Goal: Ask a question

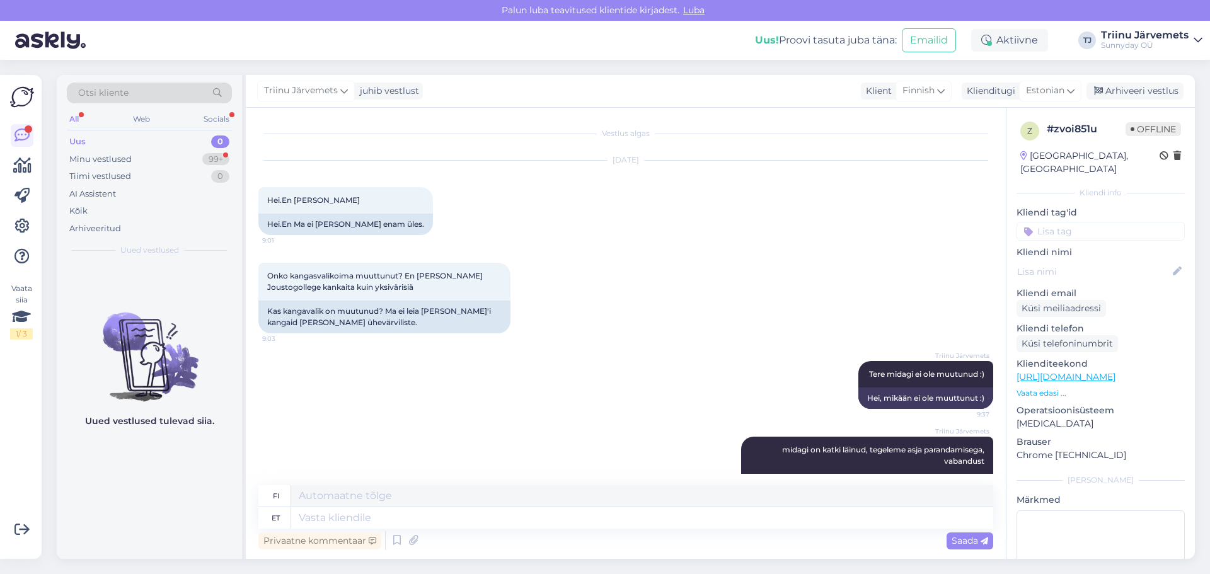
scroll to position [36, 0]
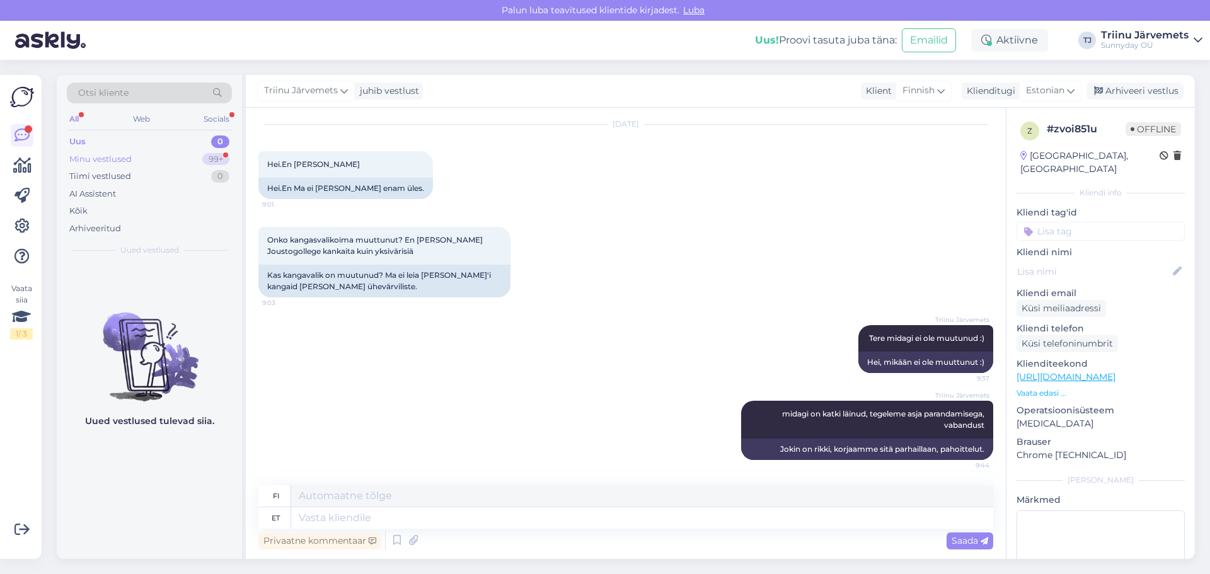
click at [93, 160] on div "Minu vestlused" at bounding box center [100, 159] width 62 height 13
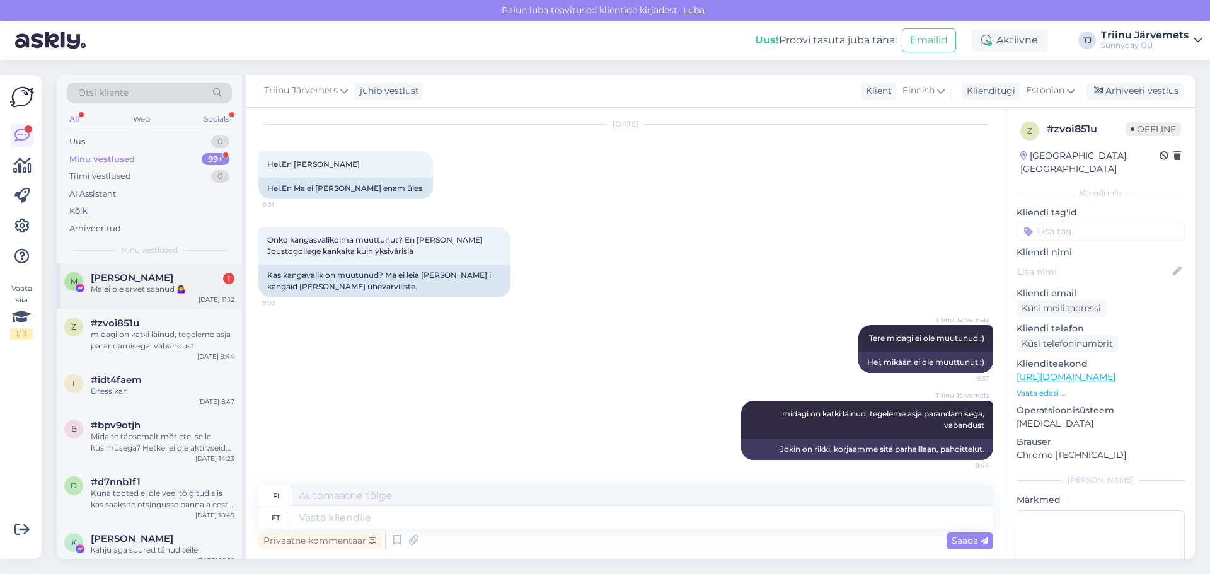
click at [113, 288] on div "Ma ei ole arvet saanud 🤷‍♀️" at bounding box center [163, 288] width 144 height 11
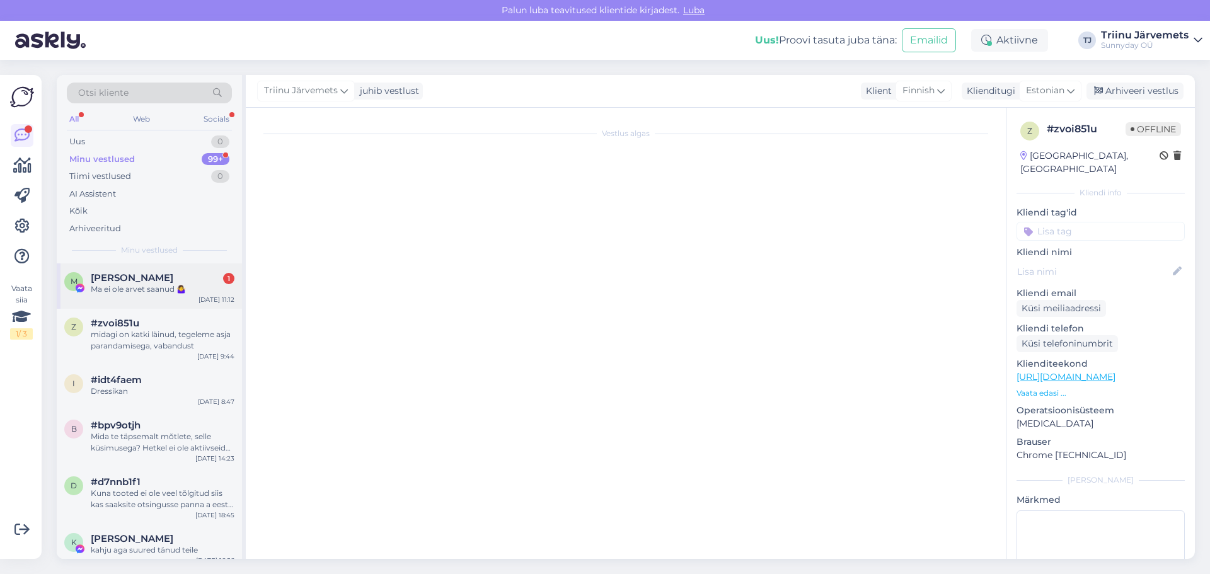
scroll to position [5490, 0]
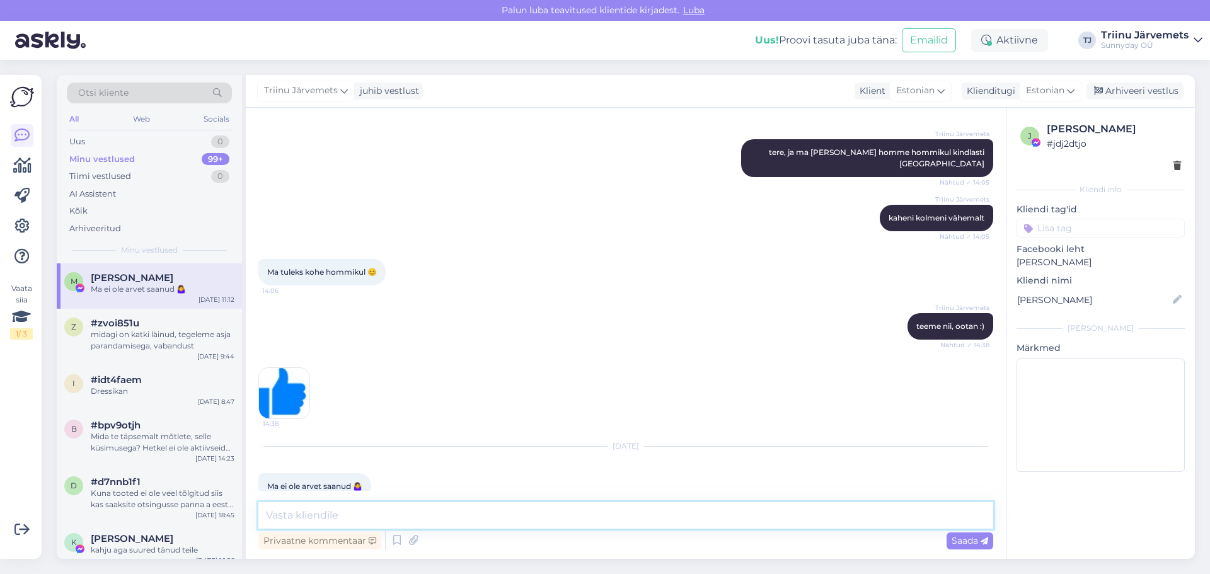
click at [363, 511] on textarea at bounding box center [625, 515] width 735 height 26
type textarea "panin uuestik"
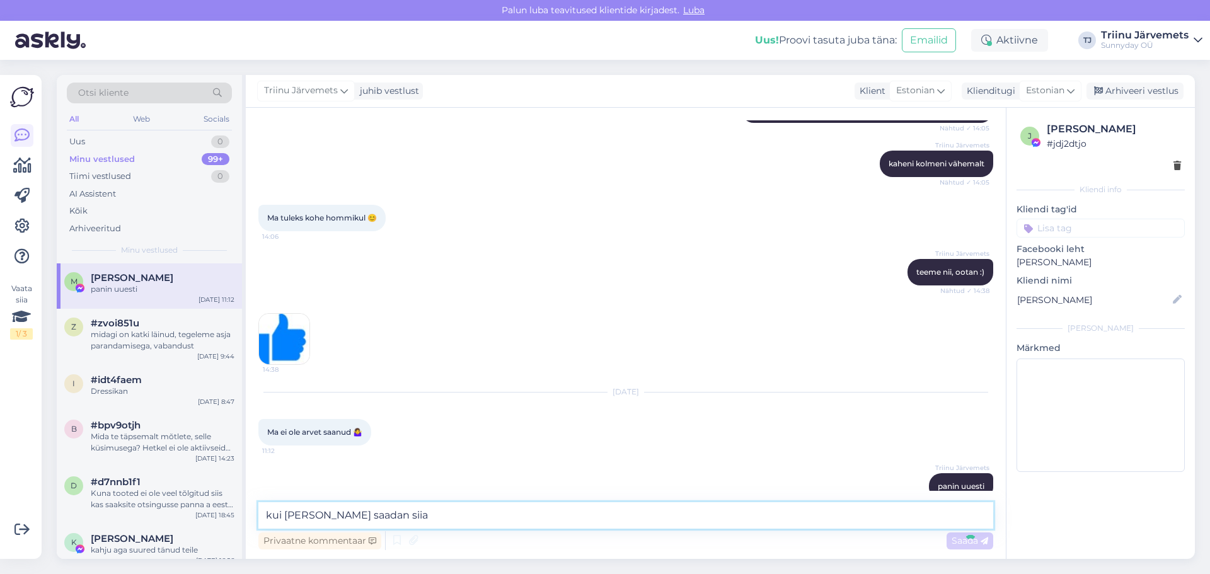
type textarea "kui [PERSON_NAME] saadan siia M"
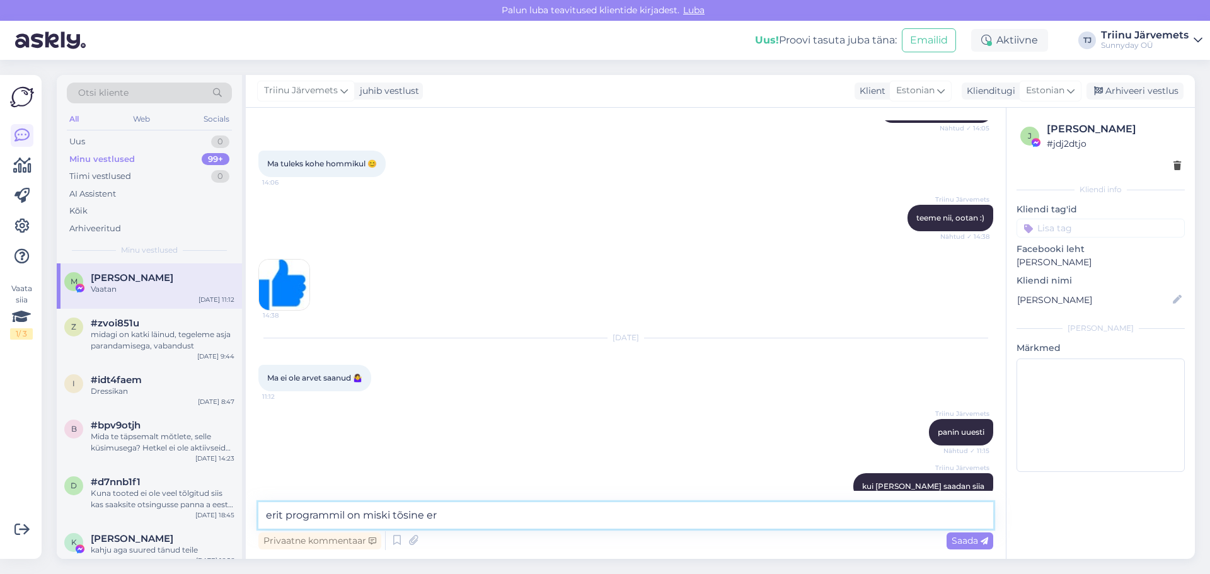
scroll to position [5652, 0]
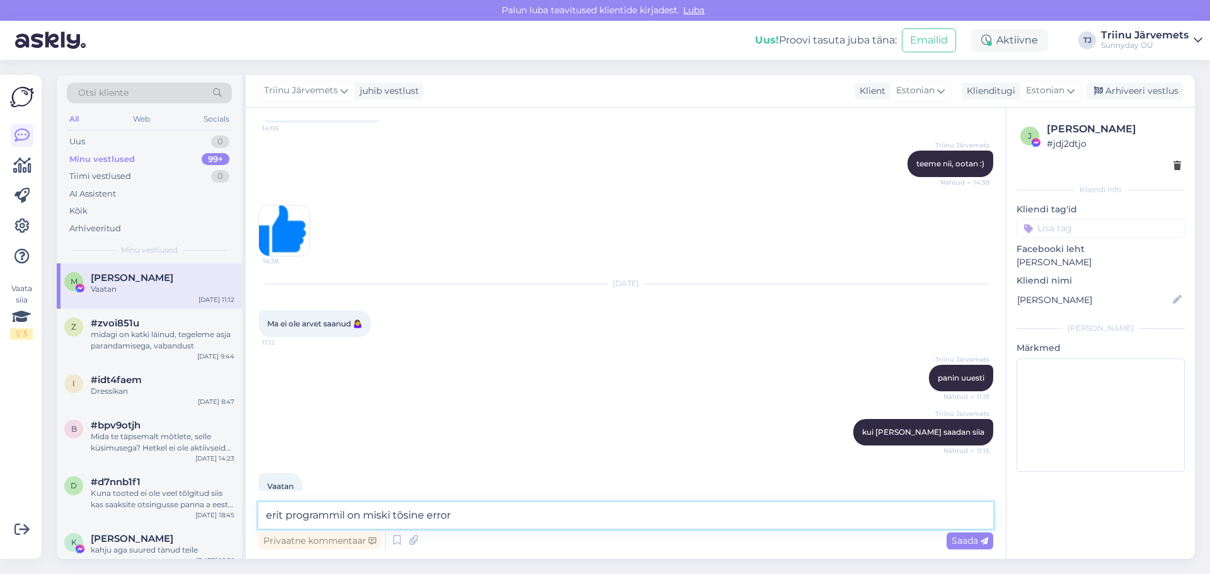
click at [261, 512] on textarea "erit programmil on miski tõsine error" at bounding box center [625, 515] width 735 height 26
type textarea "Merit programmil on miski tõsine error"
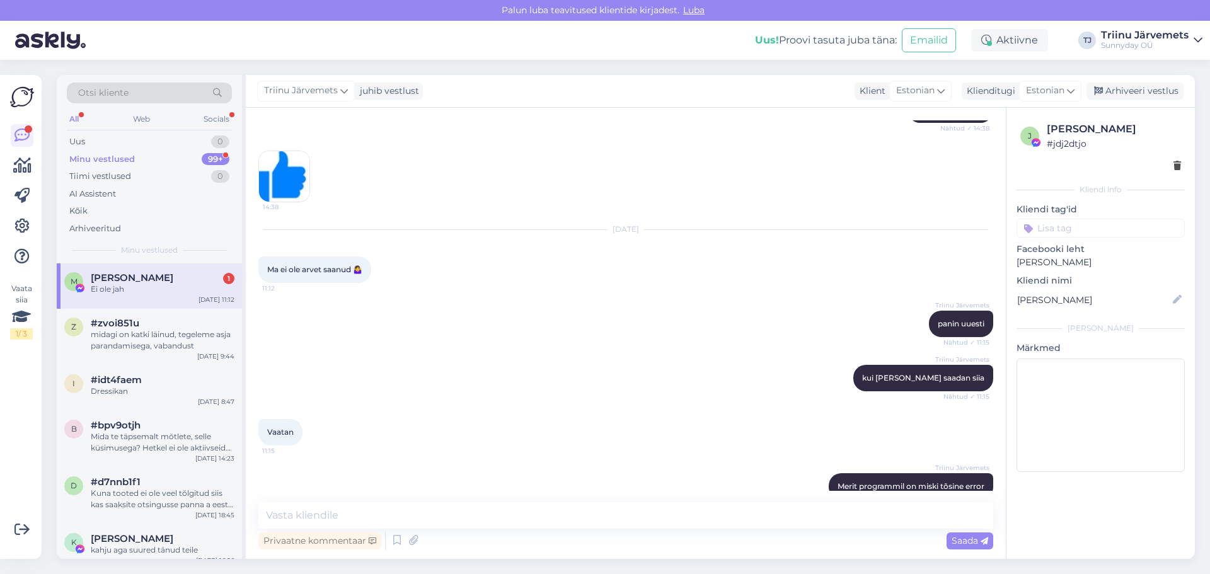
scroll to position [5760, 0]
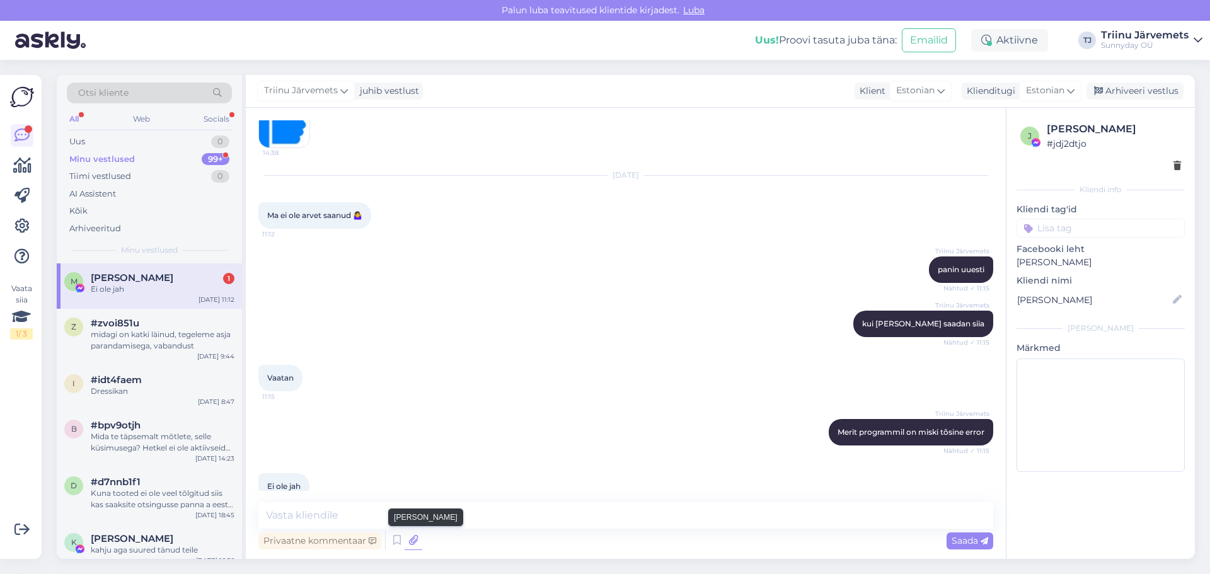
click at [415, 540] on icon at bounding box center [413, 540] width 18 height 19
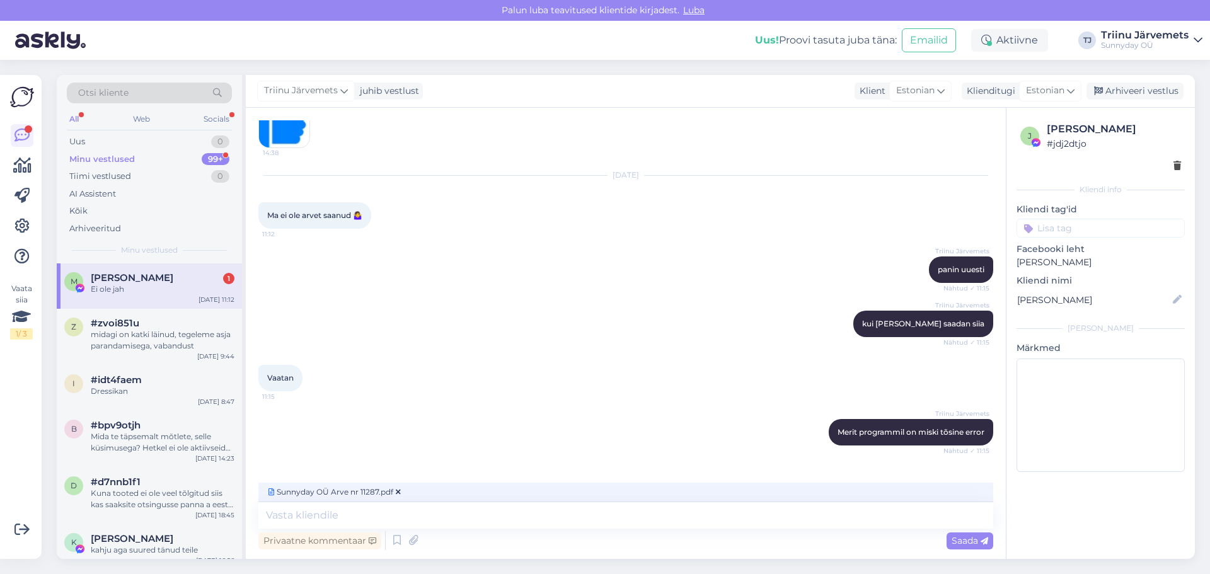
click at [962, 531] on div "Privaatne kommentaar Saada" at bounding box center [625, 541] width 735 height 24
click at [962, 539] on span "Saada" at bounding box center [969, 540] width 37 height 11
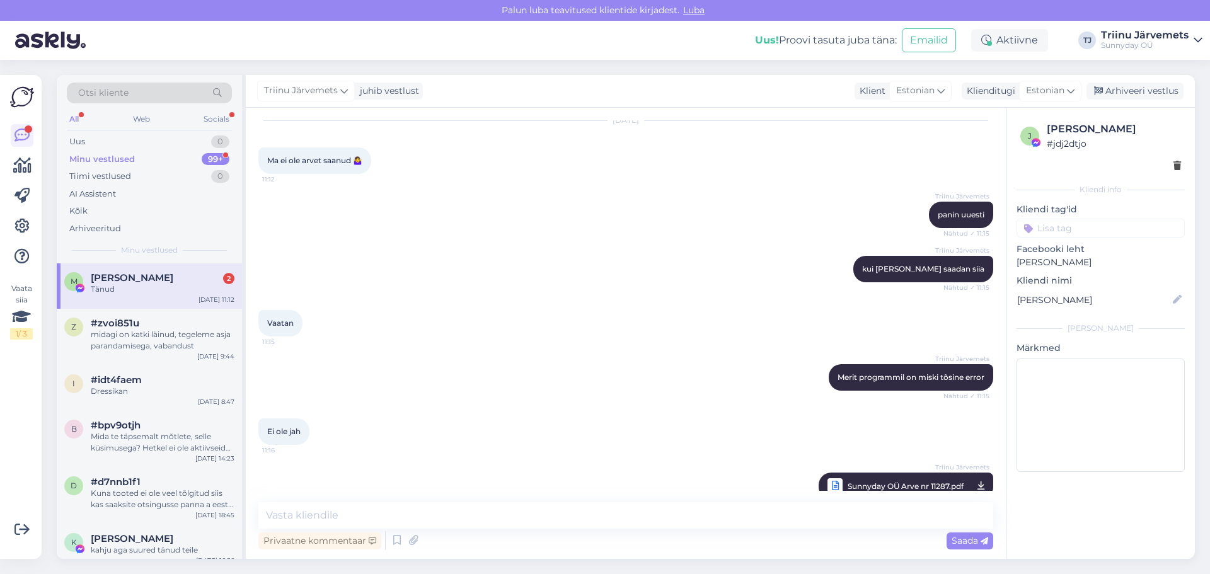
scroll to position [5869, 0]
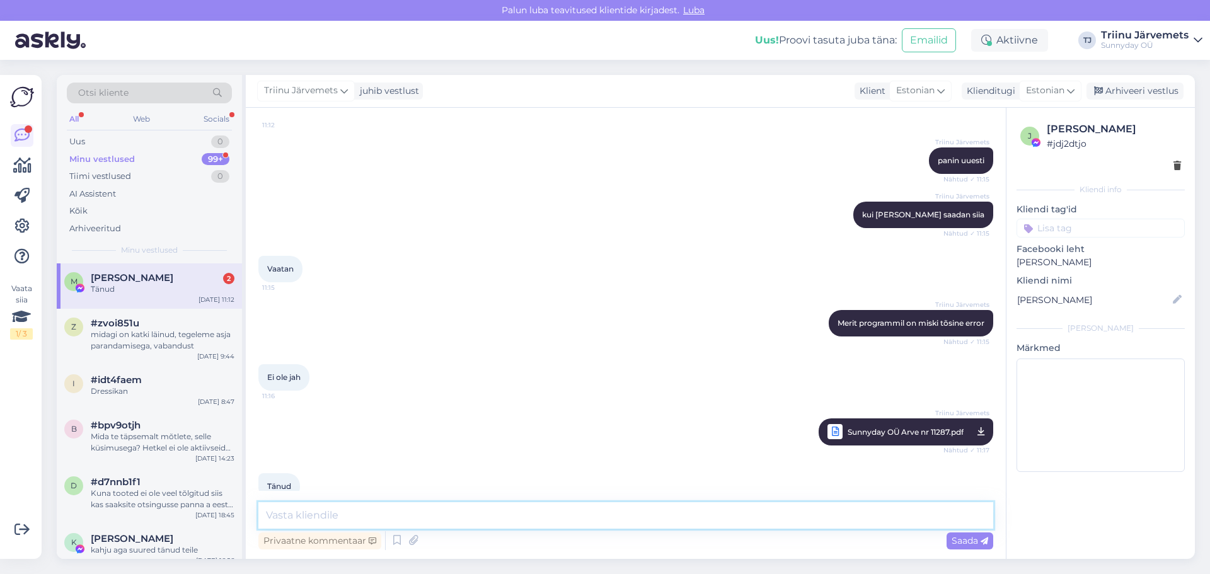
click at [306, 510] on textarea at bounding box center [625, 515] width 735 height 26
type textarea ":)"
